Goal: Task Accomplishment & Management: Complete application form

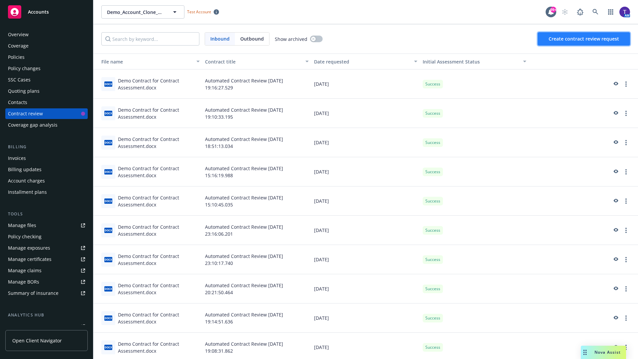
click at [584, 39] on span "Create contract review request" at bounding box center [584, 39] width 70 height 6
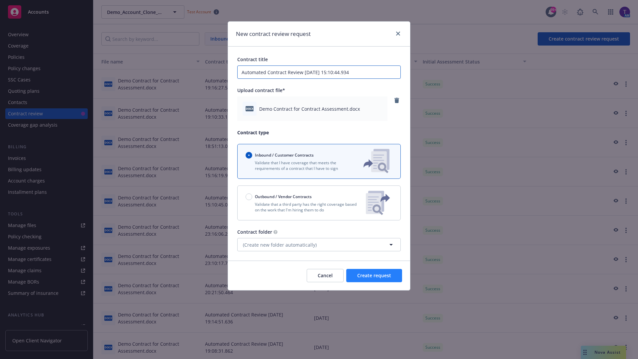
type input "Automated Contract Review [DATE] 15:10:44.934"
click at [374, 275] on span "Create request" at bounding box center [374, 275] width 34 height 6
